Goal: Information Seeking & Learning: Learn about a topic

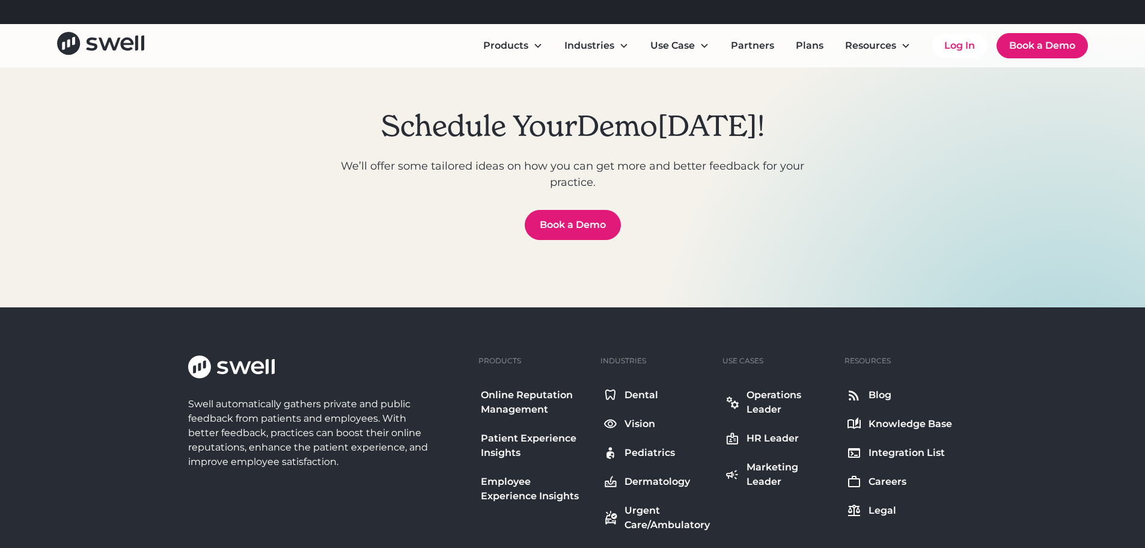
scroll to position [4494, 0]
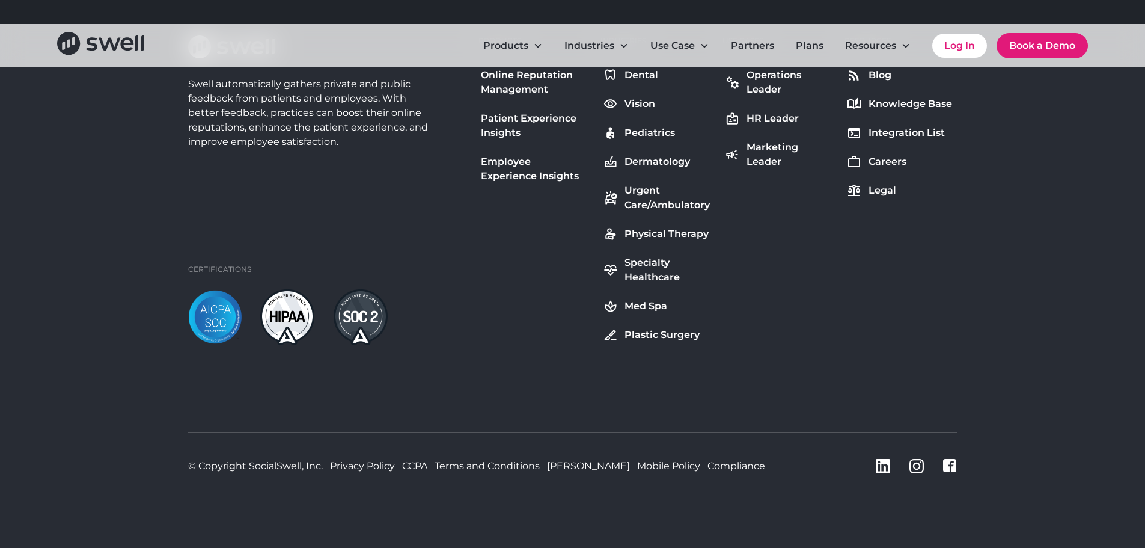
click at [360, 465] on link "Privacy Policy" at bounding box center [362, 466] width 65 height 14
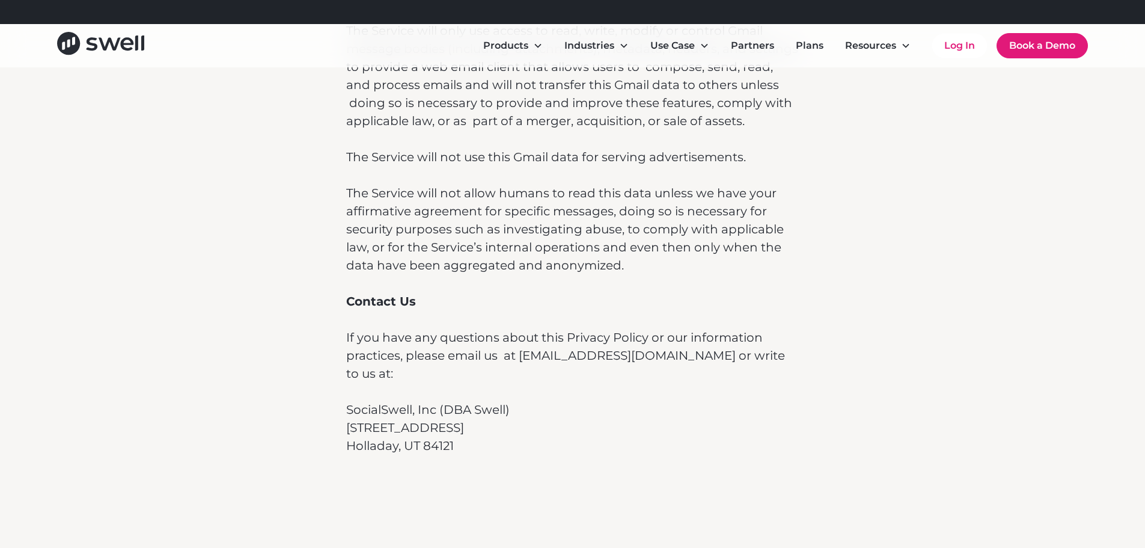
scroll to position [8358, 0]
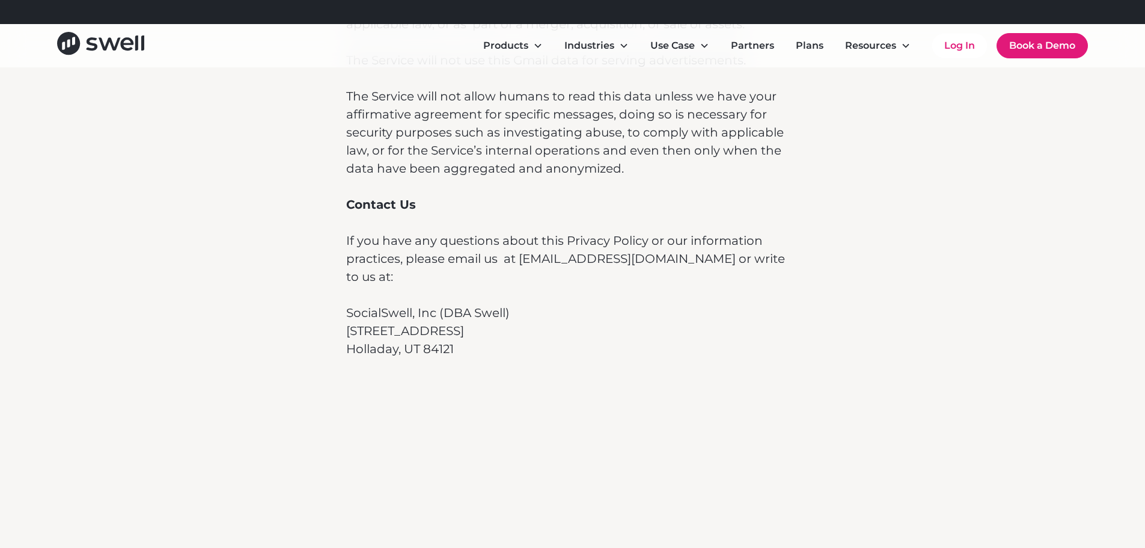
click at [475, 304] on p "SocialSwell, Inc (DBA Swell)" at bounding box center [572, 313] width 453 height 18
drag, startPoint x: 476, startPoint y: 281, endPoint x: 505, endPoint y: 281, distance: 29.5
click at [505, 304] on p "SocialSwell, Inc (DBA Swell)" at bounding box center [572, 313] width 453 height 18
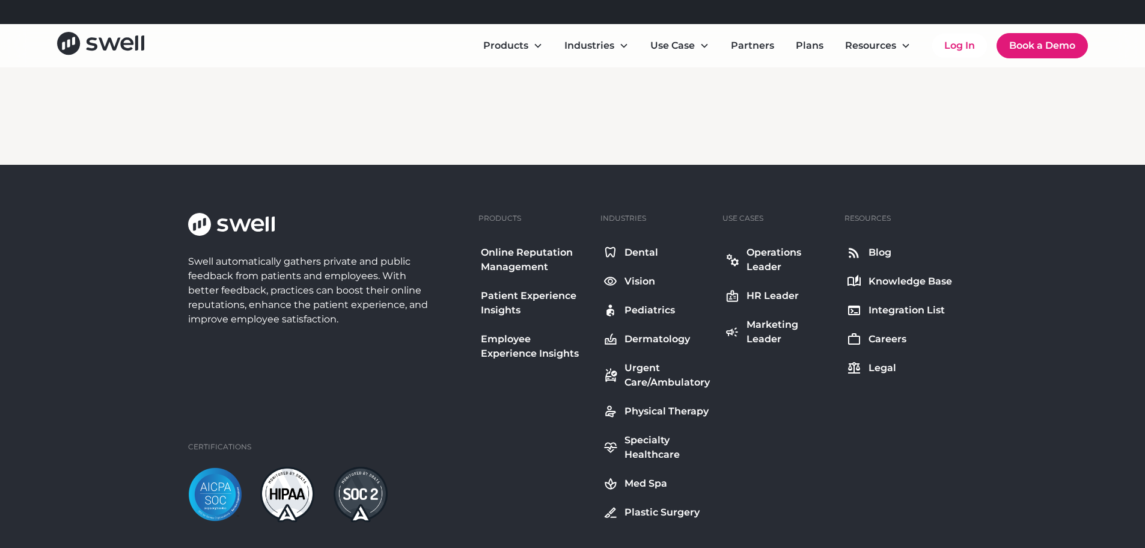
scroll to position [8658, 0]
